Goal: Check status: Check status

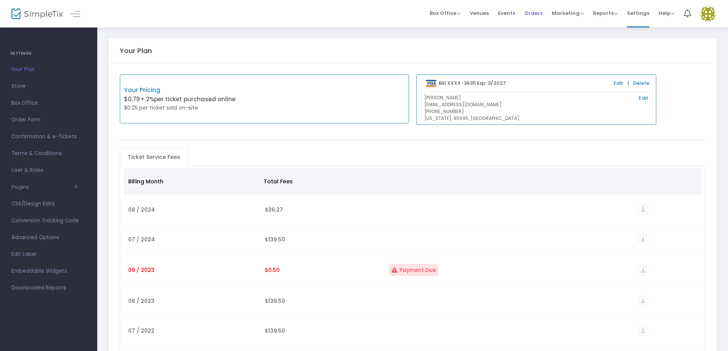
click at [541, 11] on span "Orders" at bounding box center [533, 12] width 18 height 19
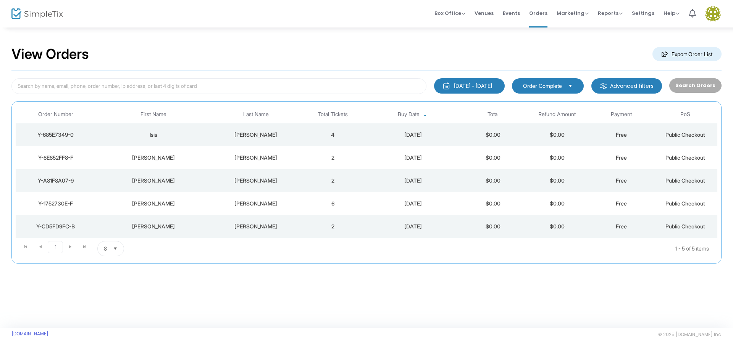
click at [688, 156] on span "Public Checkout" at bounding box center [685, 157] width 40 height 6
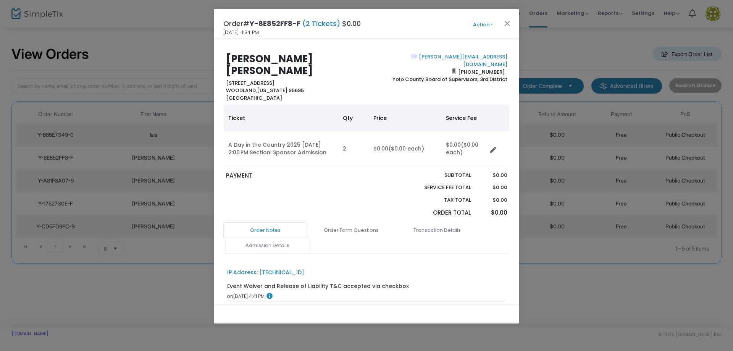
click at [275, 238] on link "Admission Details" at bounding box center [267, 245] width 84 height 16
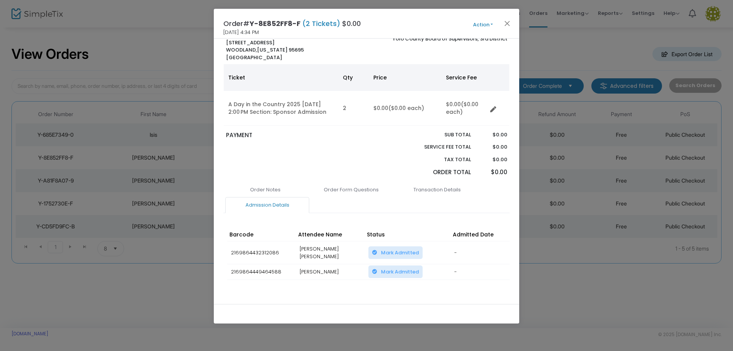
scroll to position [49, 0]
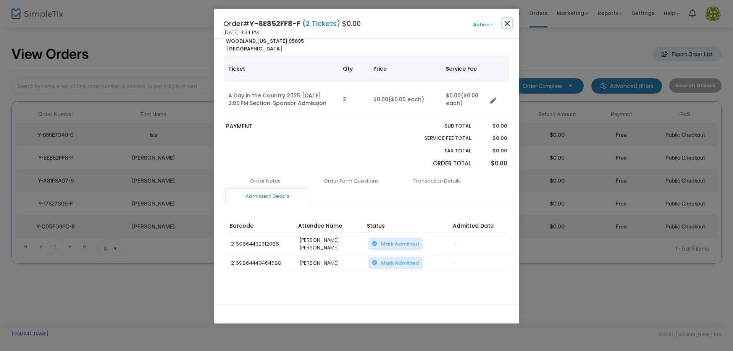
click at [511, 22] on button "Close" at bounding box center [507, 23] width 10 height 10
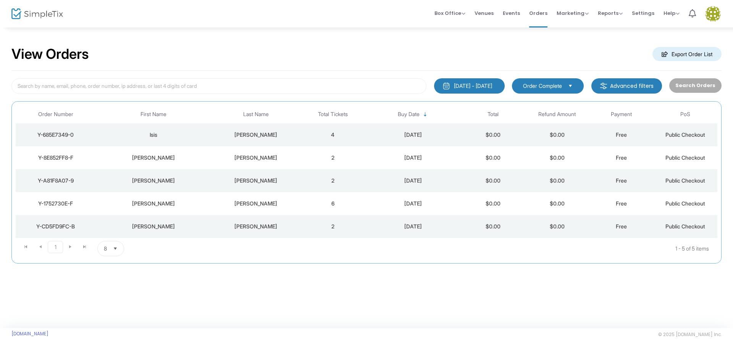
click at [370, 137] on div "[DATE]" at bounding box center [413, 135] width 92 height 8
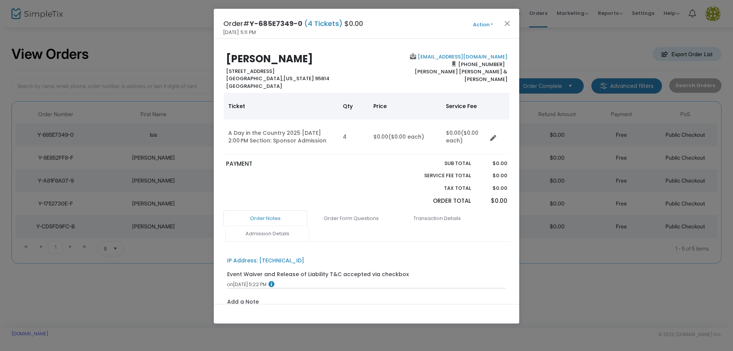
click at [280, 235] on link "Admission Details" at bounding box center [267, 233] width 84 height 16
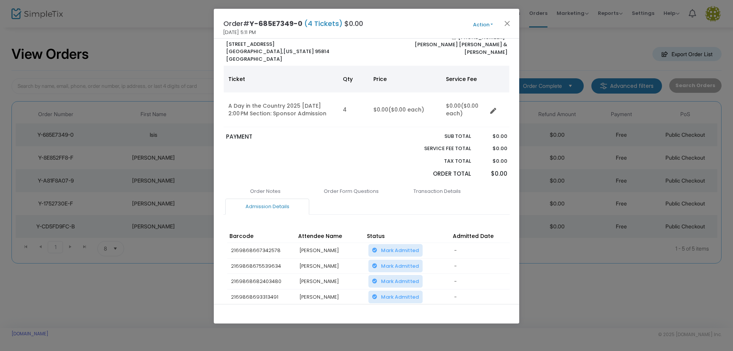
scroll to position [76, 0]
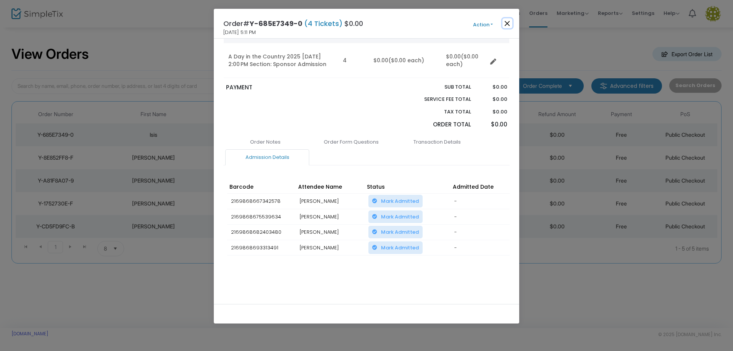
click at [506, 21] on button "Close" at bounding box center [507, 23] width 10 height 10
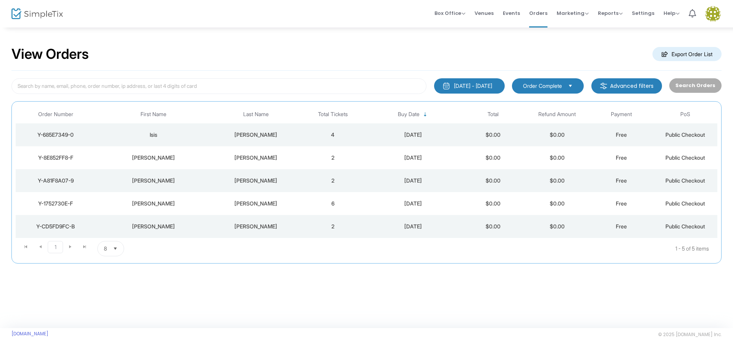
click at [248, 203] on div "[PERSON_NAME]" at bounding box center [256, 204] width 86 height 8
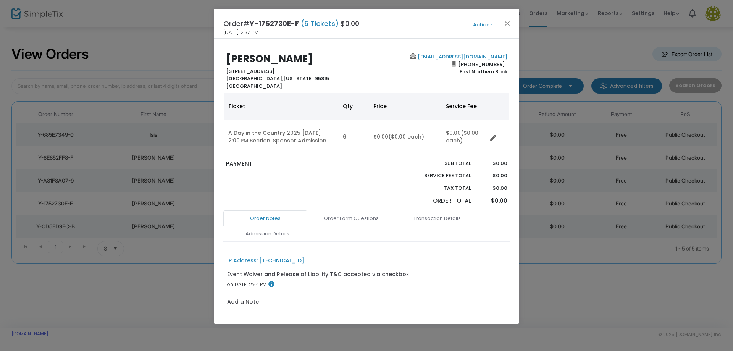
scroll to position [38, 0]
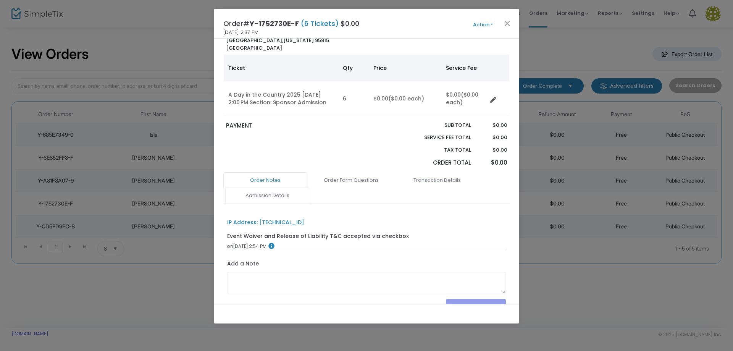
click at [271, 193] on link "Admission Details" at bounding box center [267, 195] width 84 height 16
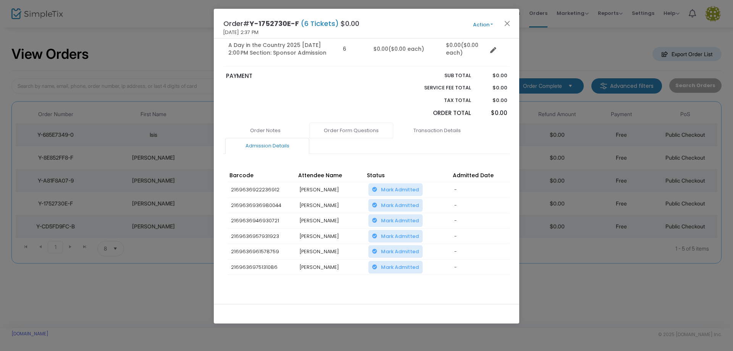
scroll to position [111, 0]
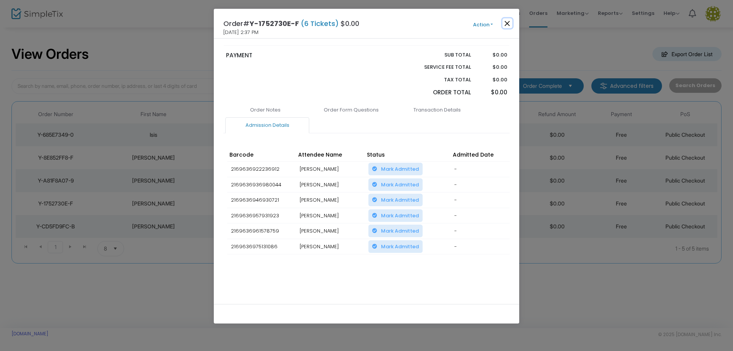
click at [506, 23] on button "Close" at bounding box center [507, 23] width 10 height 10
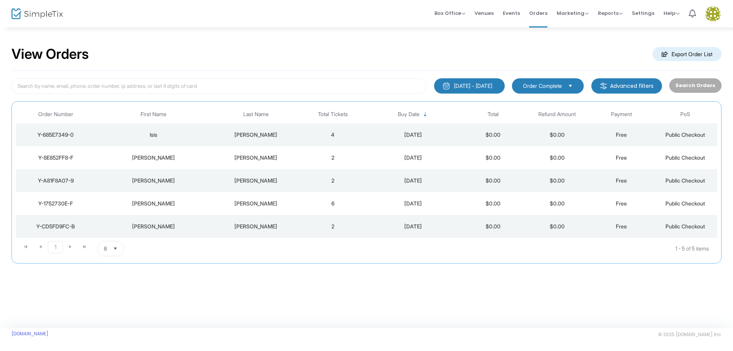
click at [212, 233] on td "[PERSON_NAME]" at bounding box center [256, 226] width 90 height 23
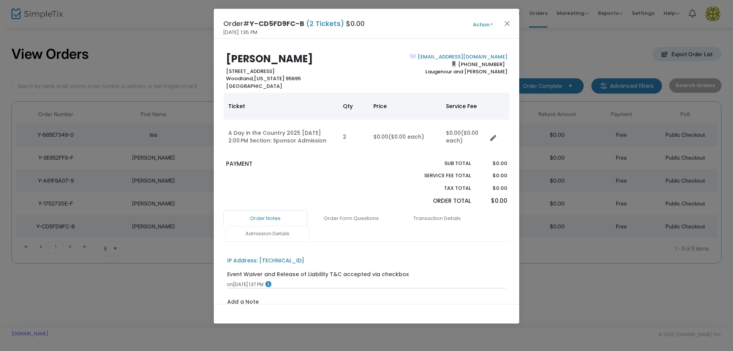
click at [269, 232] on link "Admission Details" at bounding box center [267, 233] width 84 height 16
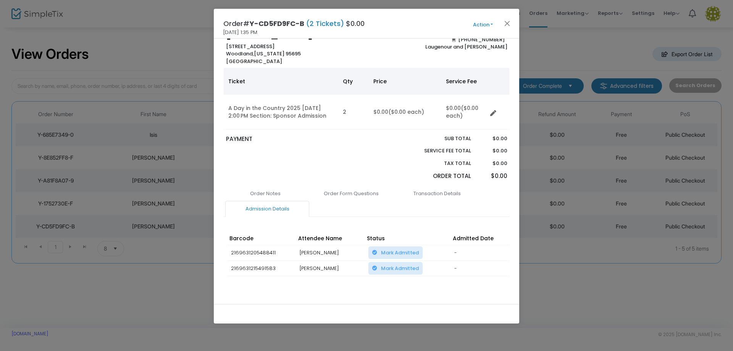
scroll to position [0, 0]
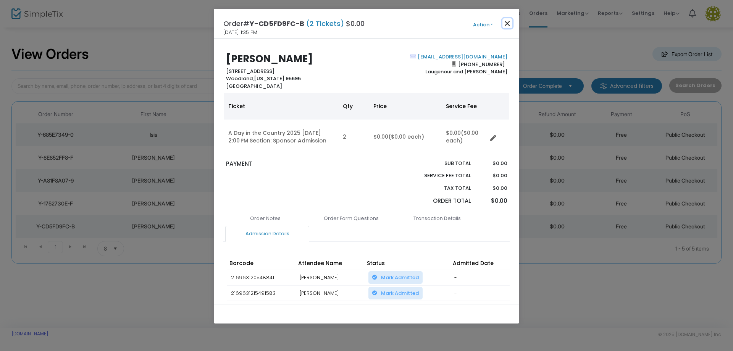
click at [507, 23] on button "Close" at bounding box center [507, 23] width 10 height 10
